Goal: Transaction & Acquisition: Purchase product/service

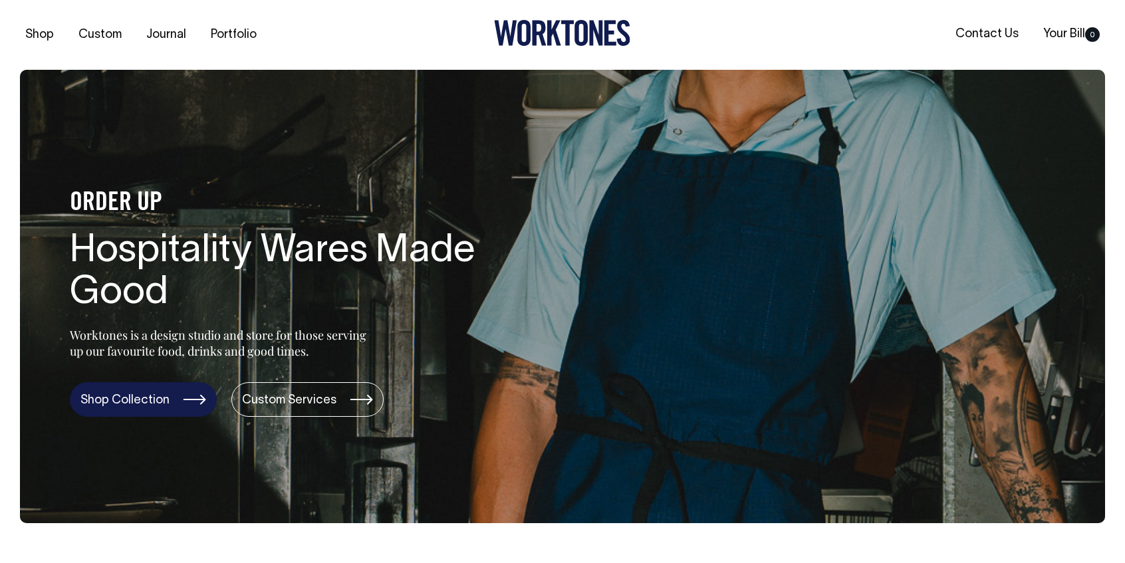
click at [177, 399] on link "Shop Collection" at bounding box center [143, 399] width 147 height 35
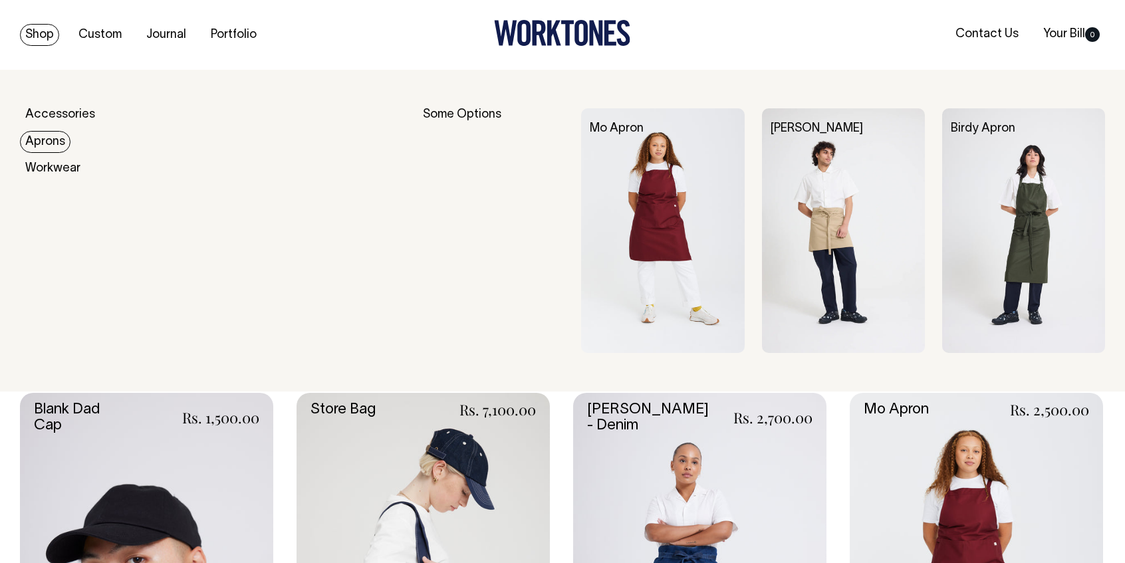
click at [55, 142] on link "Aprons" at bounding box center [45, 142] width 51 height 22
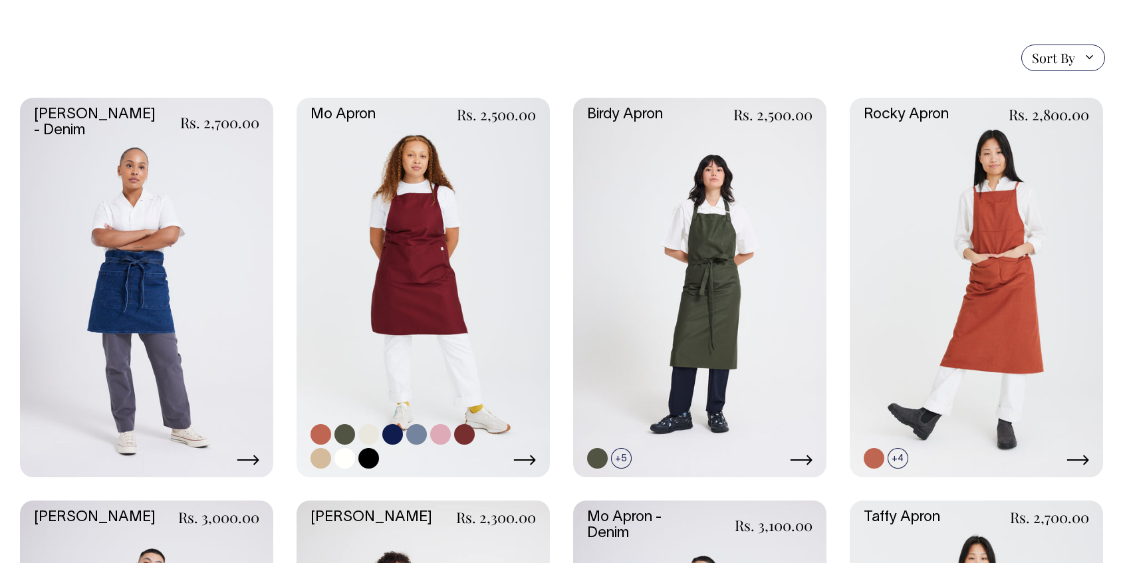
scroll to position [311, 0]
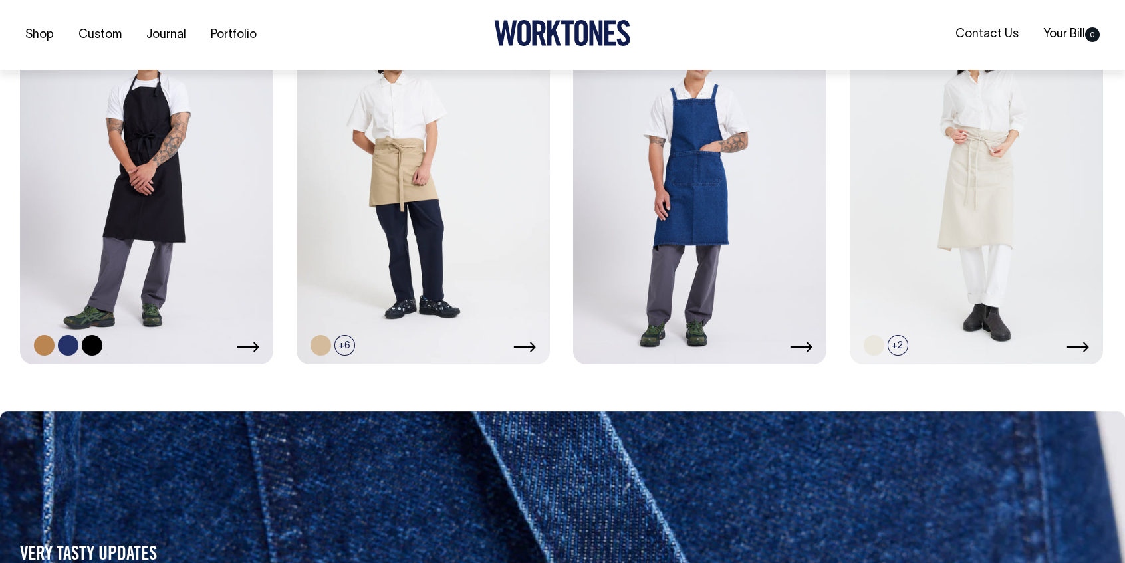
click at [234, 235] on link at bounding box center [146, 174] width 253 height 380
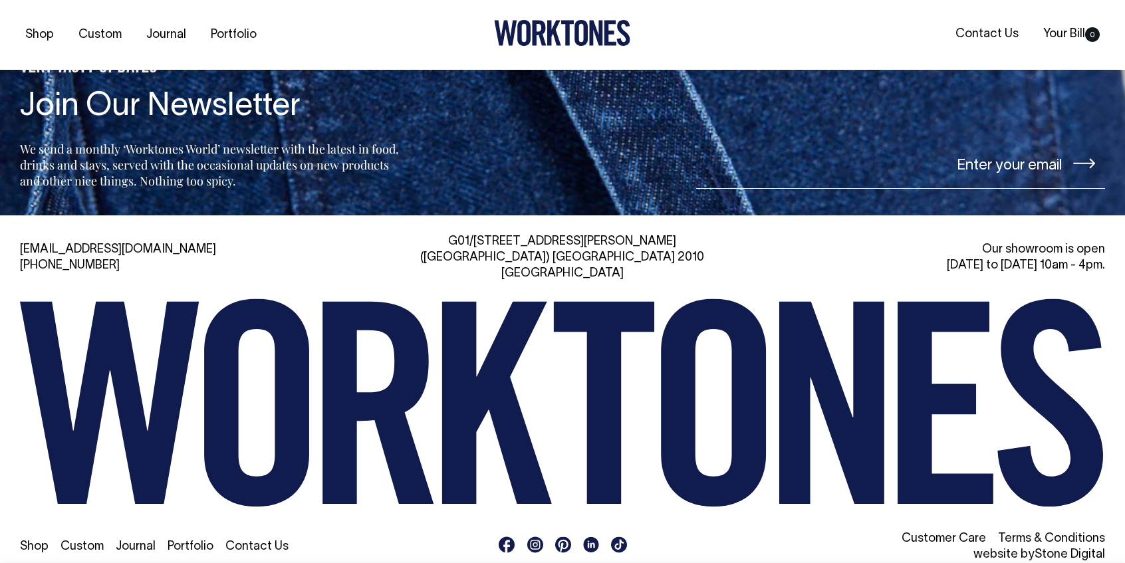
scroll to position [2231, 0]
